Goal: Information Seeking & Learning: Learn about a topic

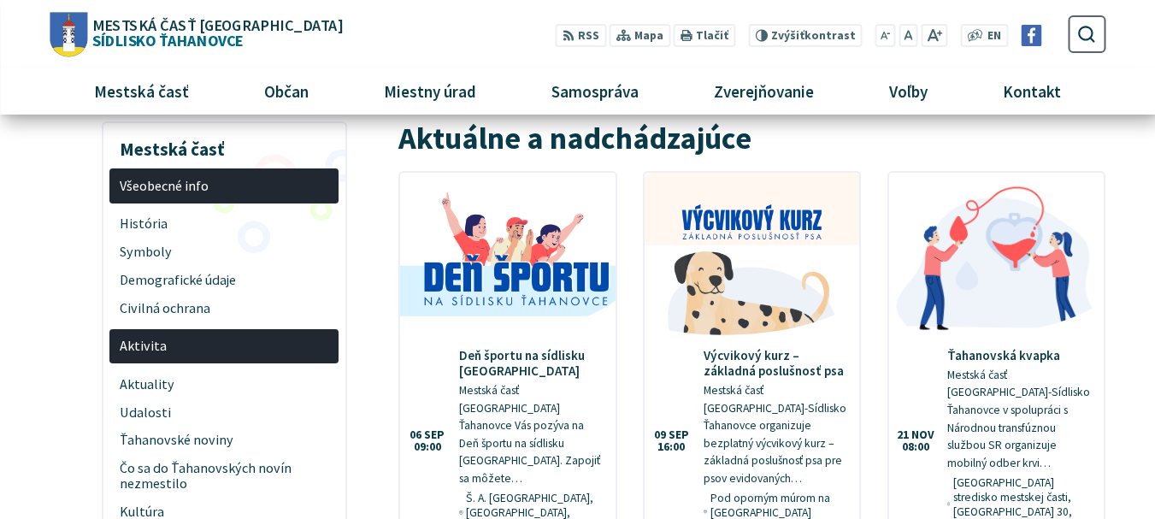
scroll to position [214, 0]
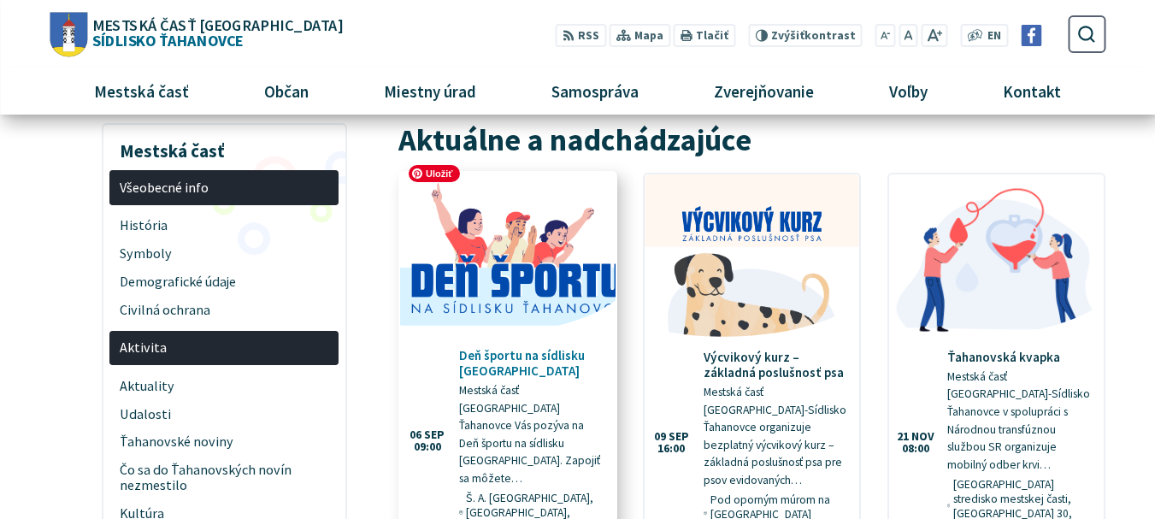
click at [542, 251] on img at bounding box center [508, 254] width 247 height 187
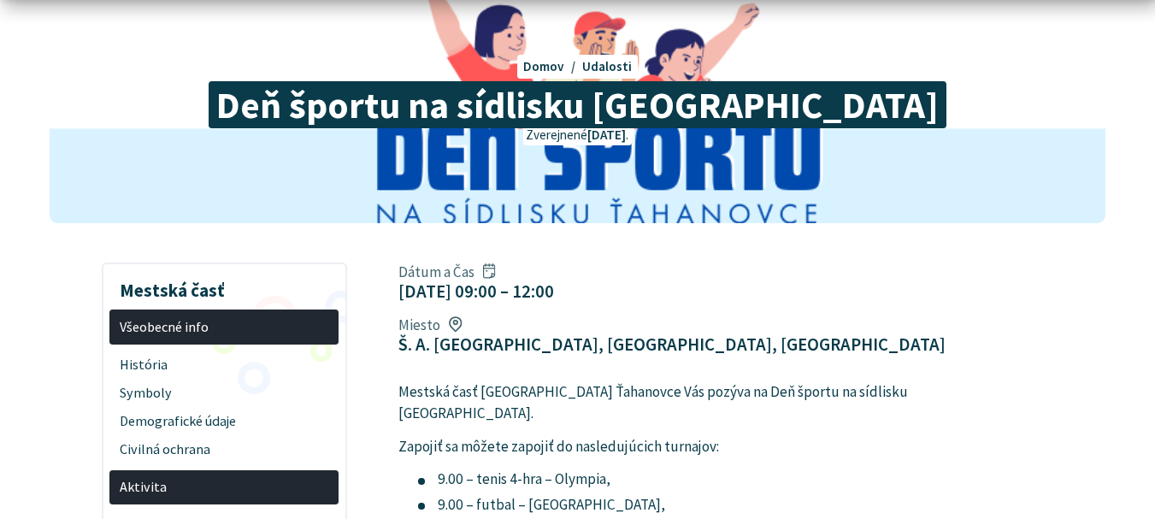
scroll to position [203, 0]
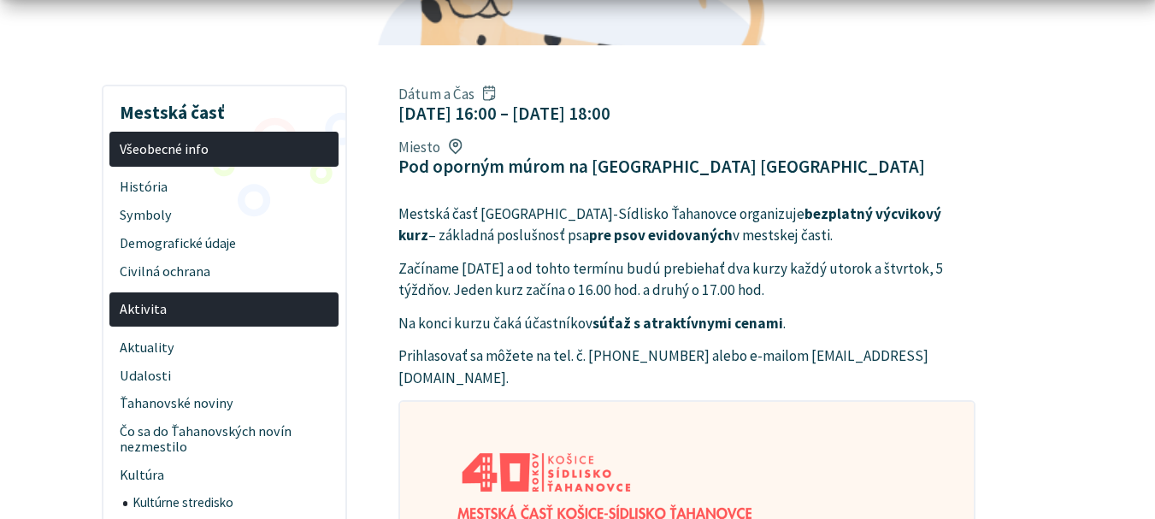
scroll to position [361, 0]
